Goal: Task Accomplishment & Management: Manage account settings

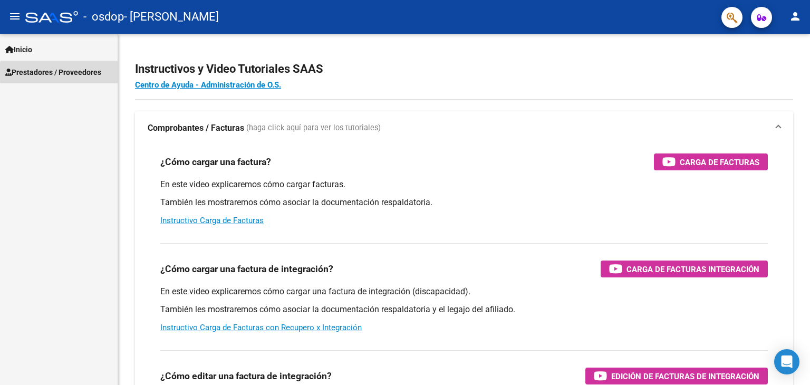
click at [85, 72] on span "Prestadores / Proveedores" at bounding box center [53, 72] width 96 height 12
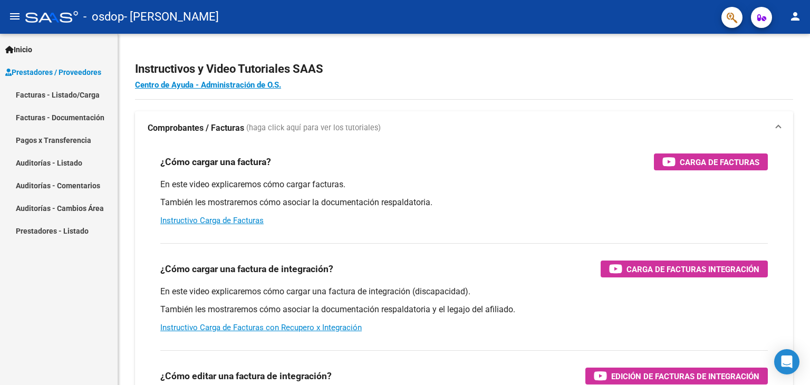
click at [77, 99] on link "Facturas - Listado/Carga" at bounding box center [59, 94] width 118 height 23
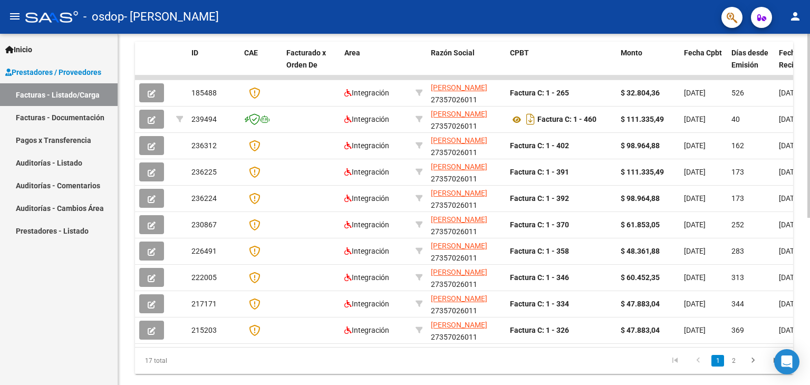
scroll to position [319, 0]
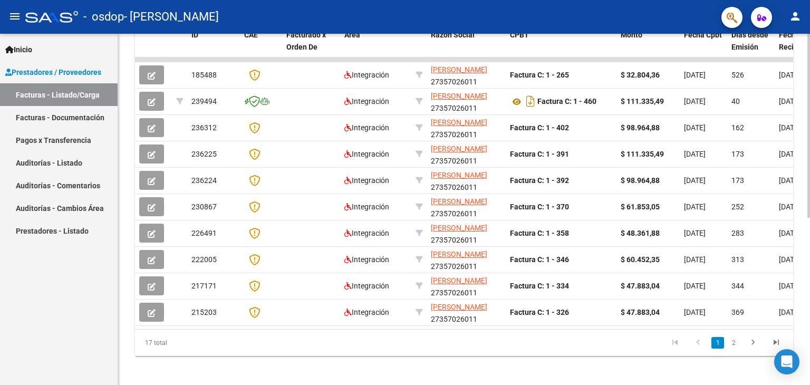
click at [809, 293] on div at bounding box center [809, 290] width 3 height 184
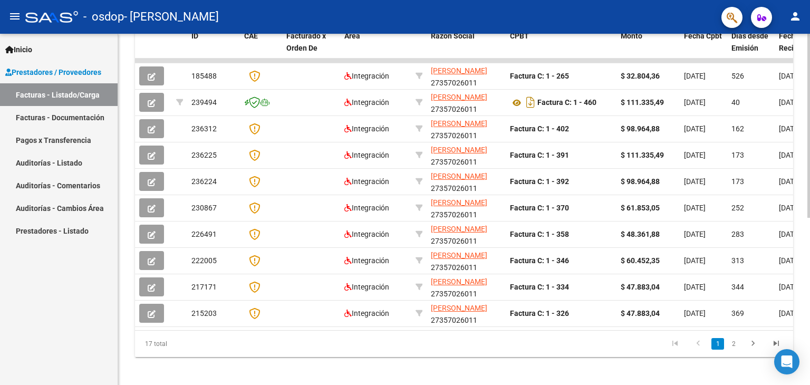
click at [740, 351] on li "2" at bounding box center [734, 344] width 16 height 18
click at [734, 347] on link "2" at bounding box center [733, 344] width 13 height 12
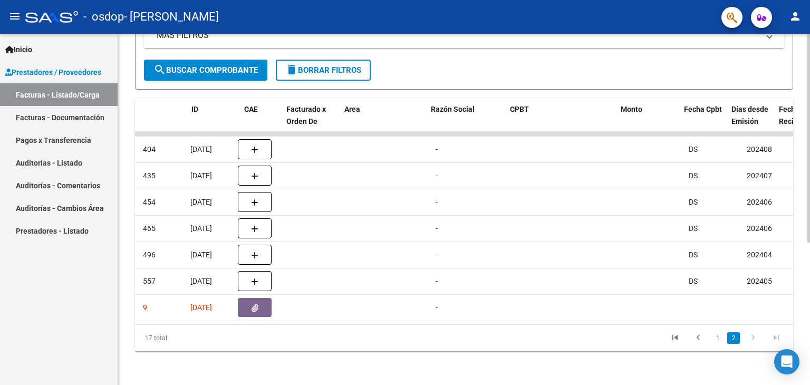
scroll to position [0, 0]
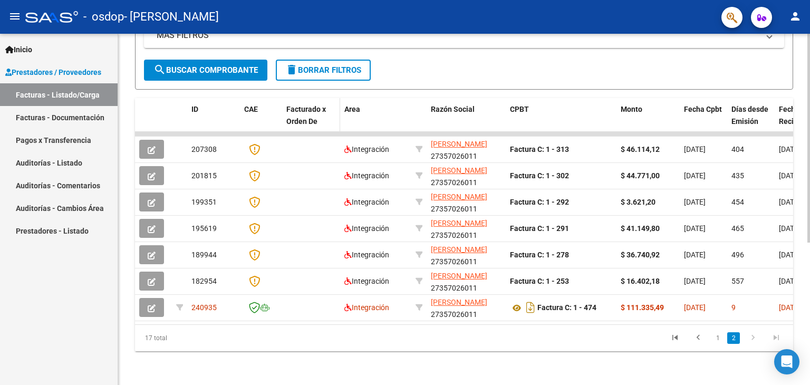
click at [314, 105] on span "Facturado x Orden De" at bounding box center [306, 115] width 40 height 21
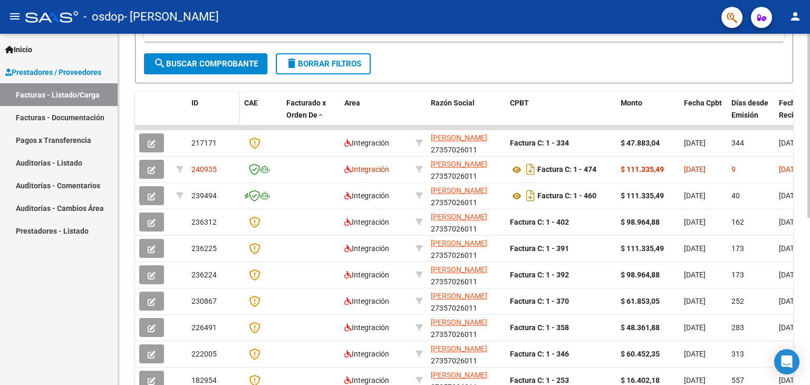
click at [196, 101] on span "ID" at bounding box center [194, 103] width 7 height 8
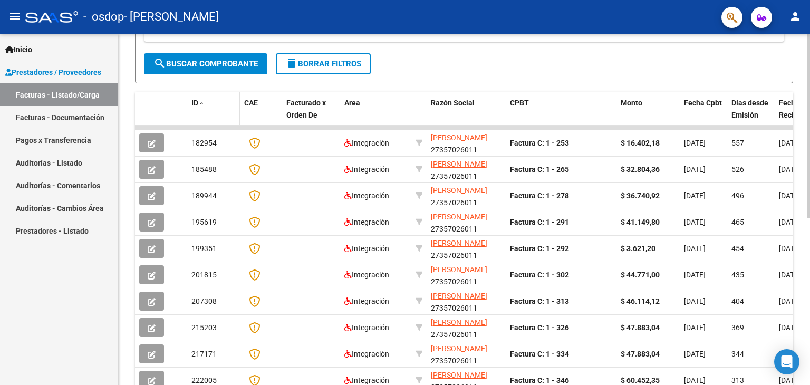
click at [196, 101] on span "ID" at bounding box center [194, 103] width 7 height 8
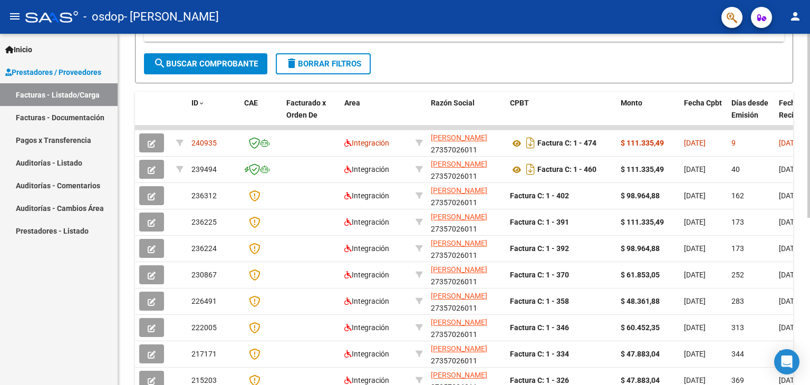
scroll to position [319, 0]
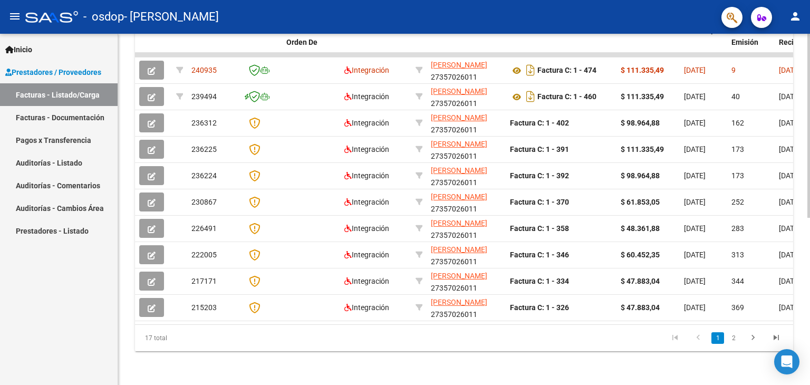
click at [810, 284] on div at bounding box center [809, 292] width 3 height 184
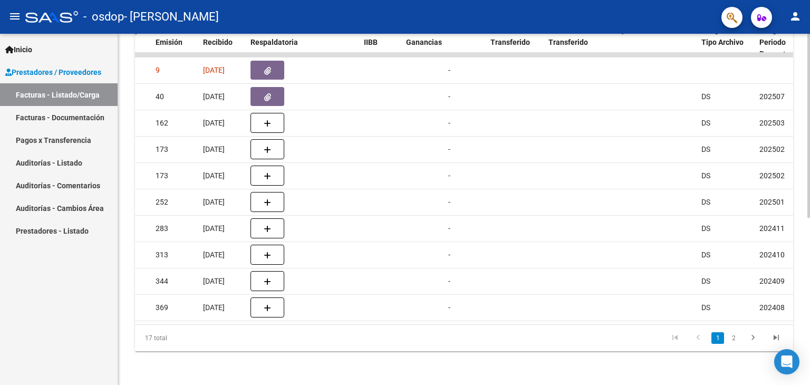
click at [810, 248] on div at bounding box center [809, 292] width 3 height 184
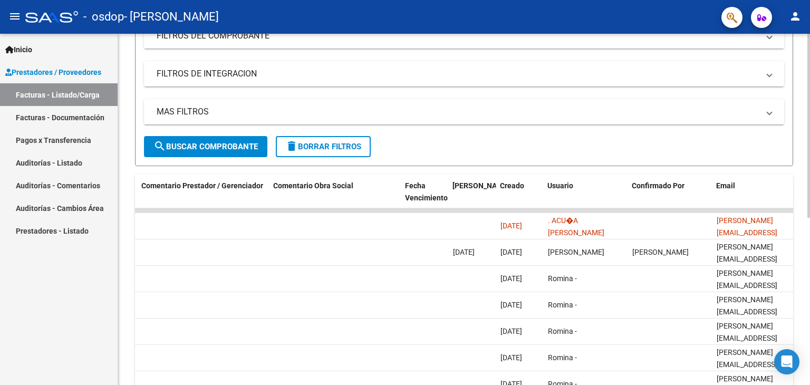
scroll to position [157, 0]
click at [808, 217] on div at bounding box center [809, 210] width 3 height 184
